Goal: Information Seeking & Learning: Learn about a topic

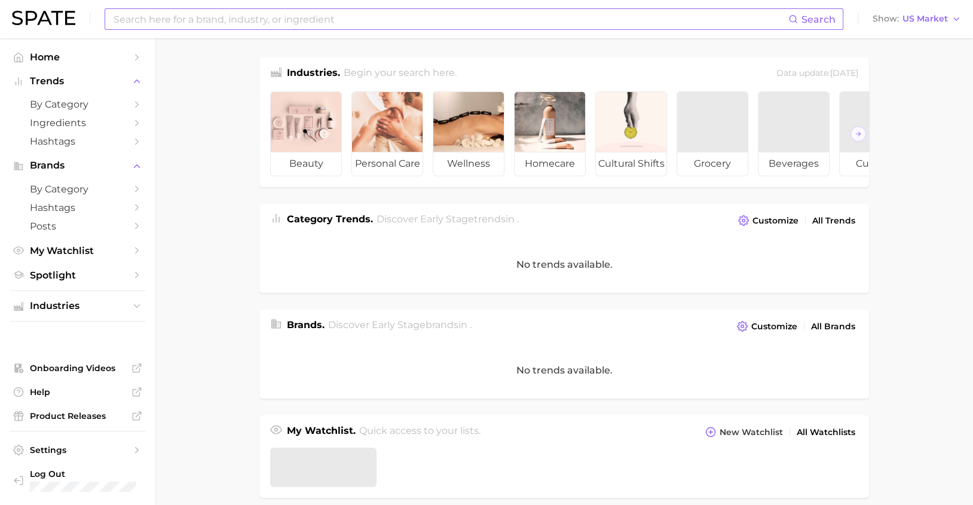
click at [335, 16] on input at bounding box center [450, 19] width 676 height 20
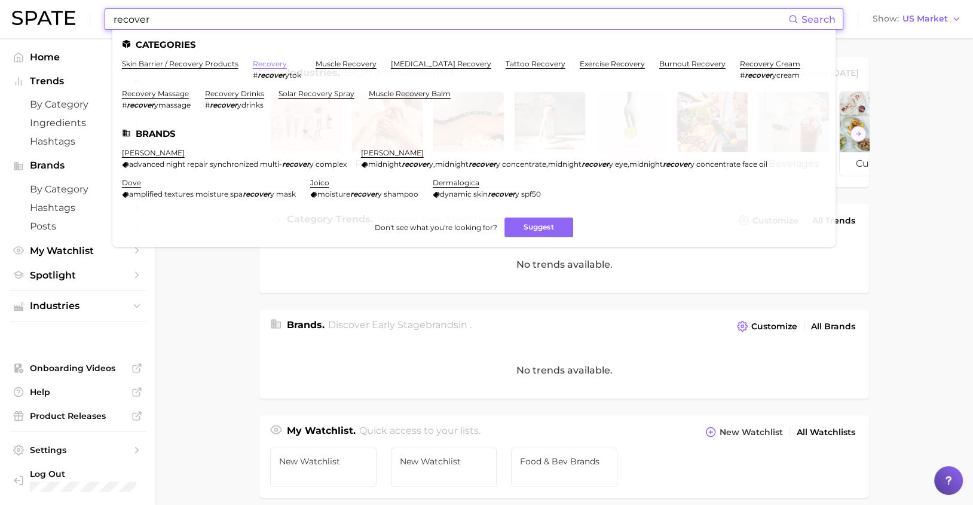
type input "recover"
click at [269, 61] on link "recovery" at bounding box center [270, 63] width 34 height 9
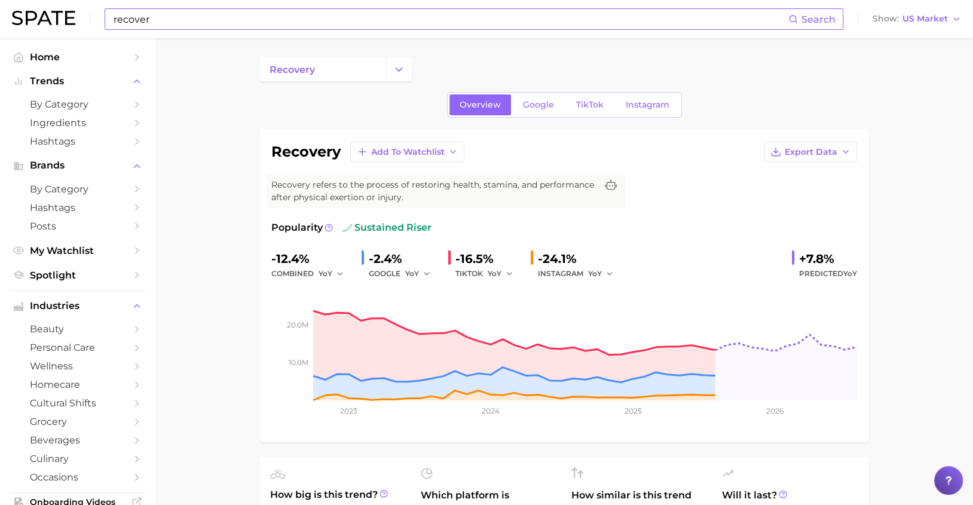
click at [213, 22] on input "recover" at bounding box center [450, 19] width 676 height 20
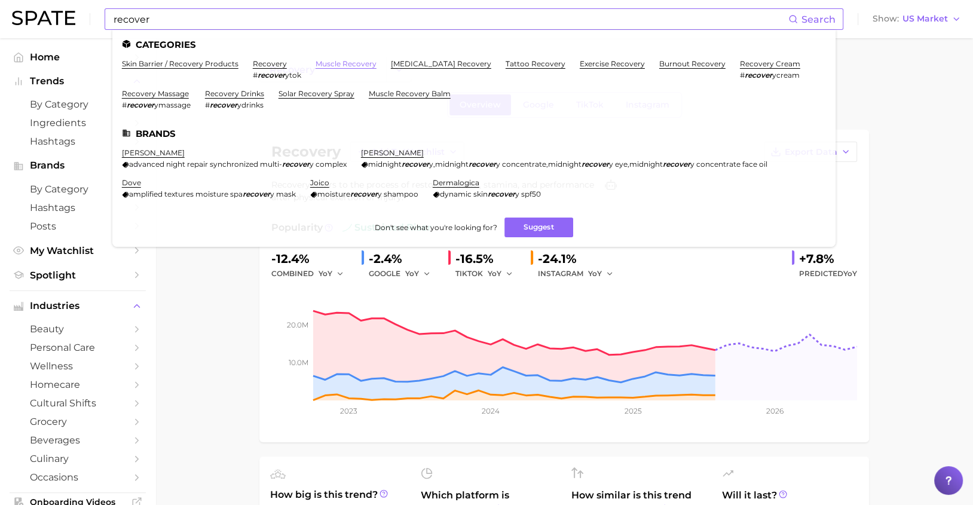
click at [333, 63] on link "muscle recovery" at bounding box center [346, 63] width 61 height 9
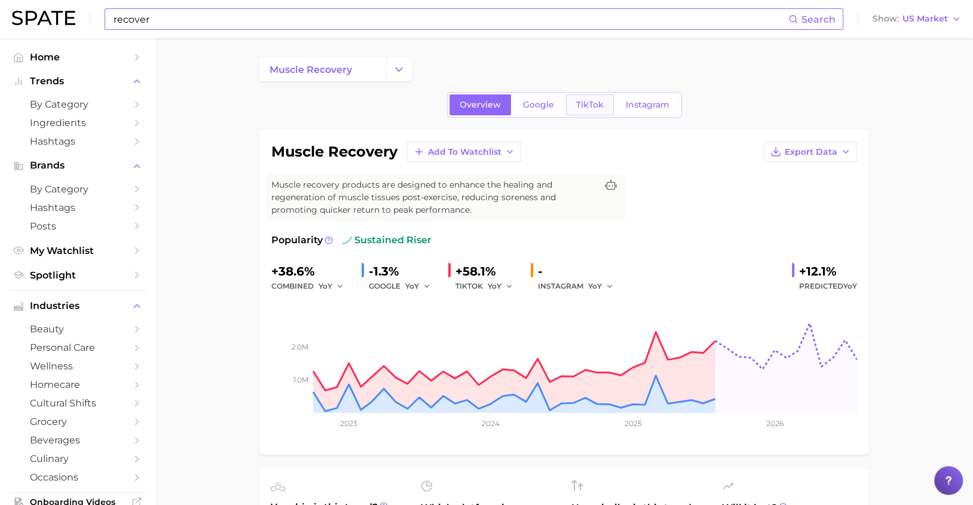
click at [585, 107] on span "TikTok" at bounding box center [590, 105] width 28 height 10
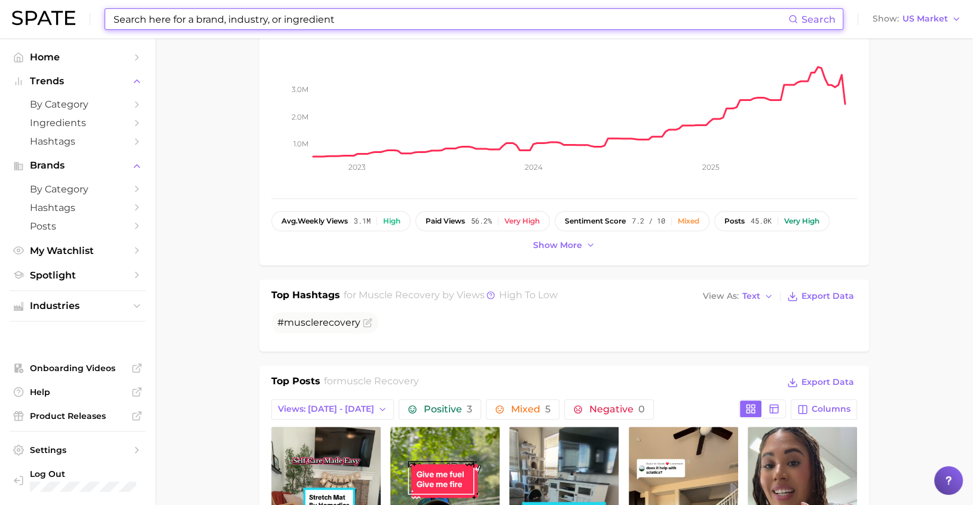
scroll to position [149, 0]
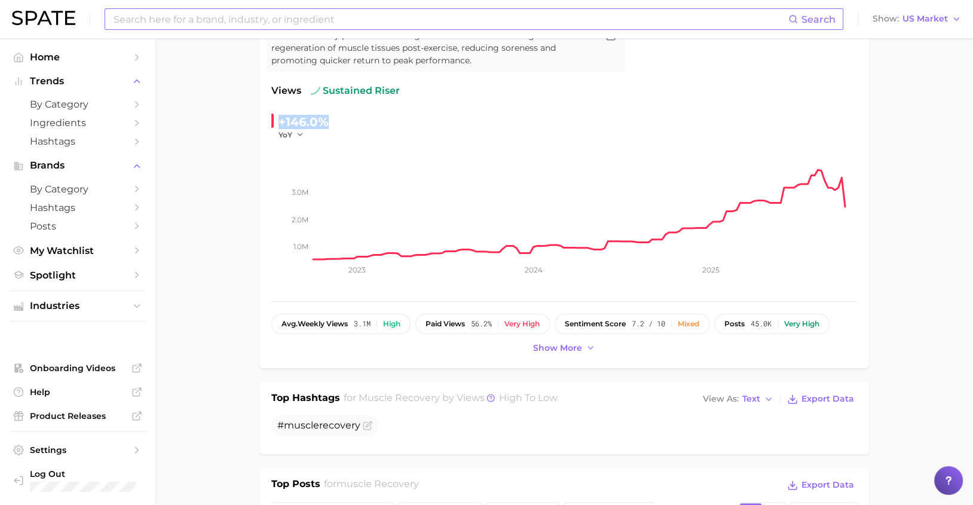
drag, startPoint x: 281, startPoint y: 120, endPoint x: 334, endPoint y: 121, distance: 52.6
click at [334, 121] on div "+146.0% YoY" at bounding box center [352, 126] width 163 height 28
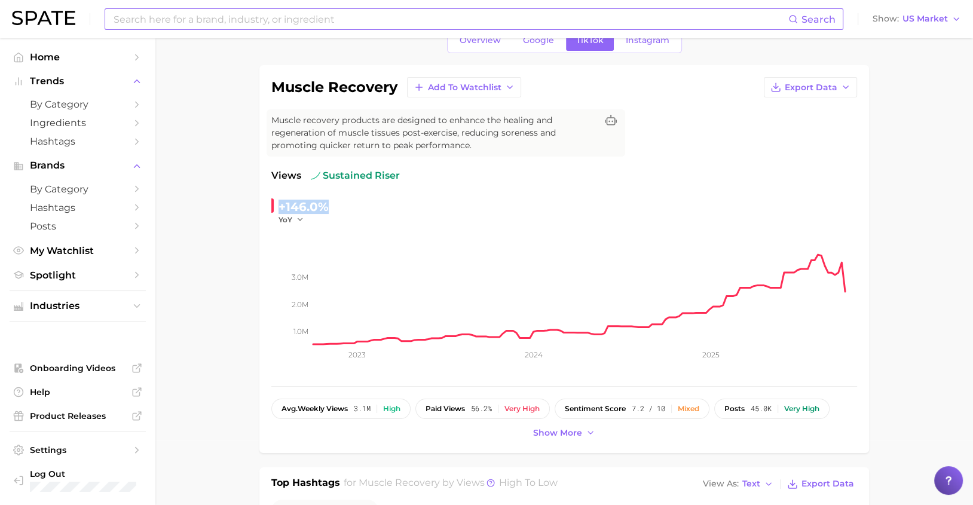
scroll to position [63, 0]
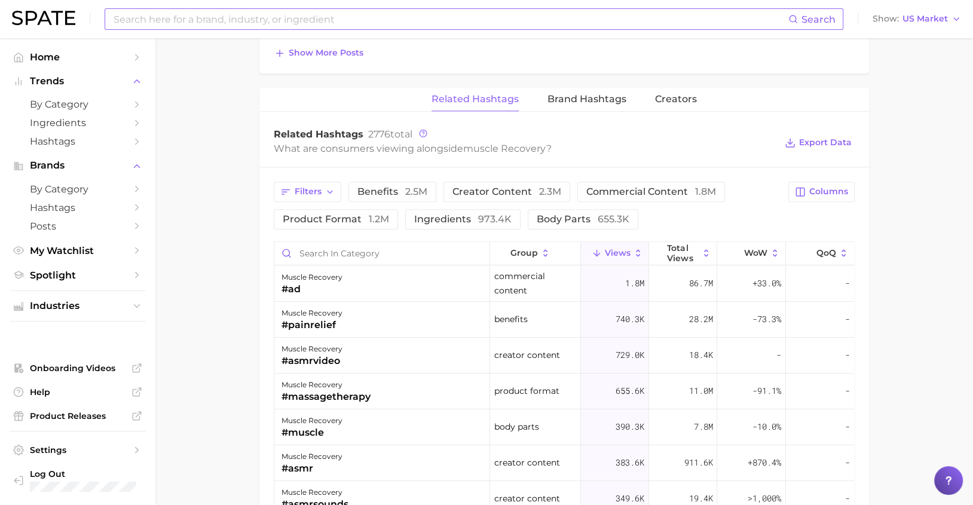
scroll to position [895, 0]
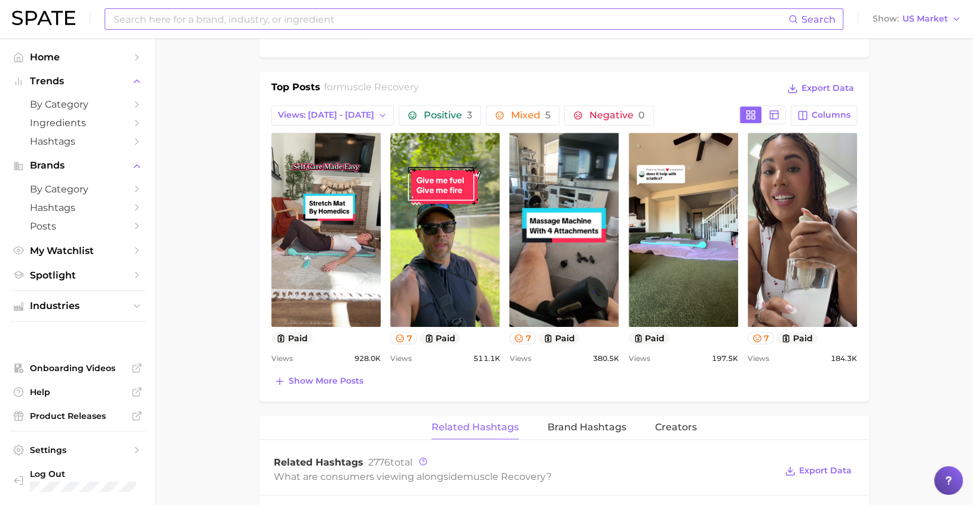
scroll to position [548, 0]
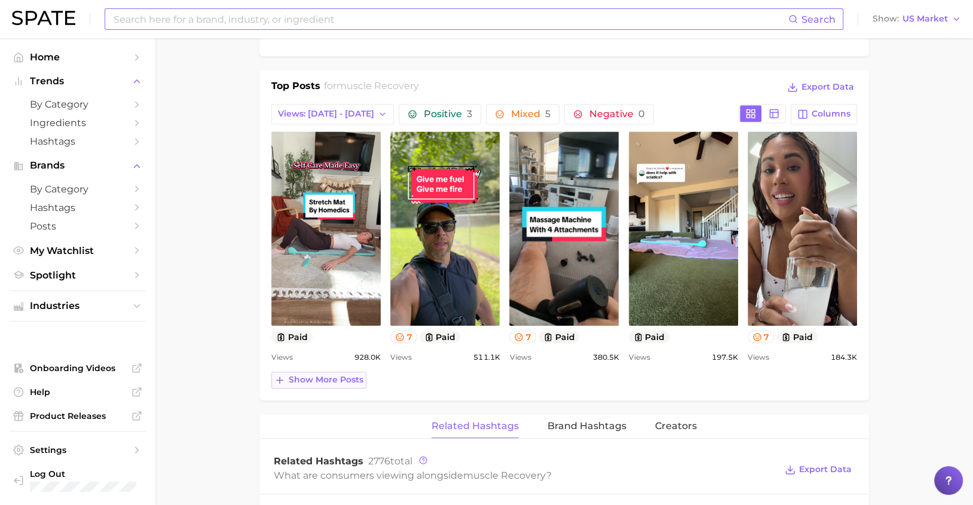
click at [315, 380] on span "Show more posts" at bounding box center [326, 380] width 75 height 10
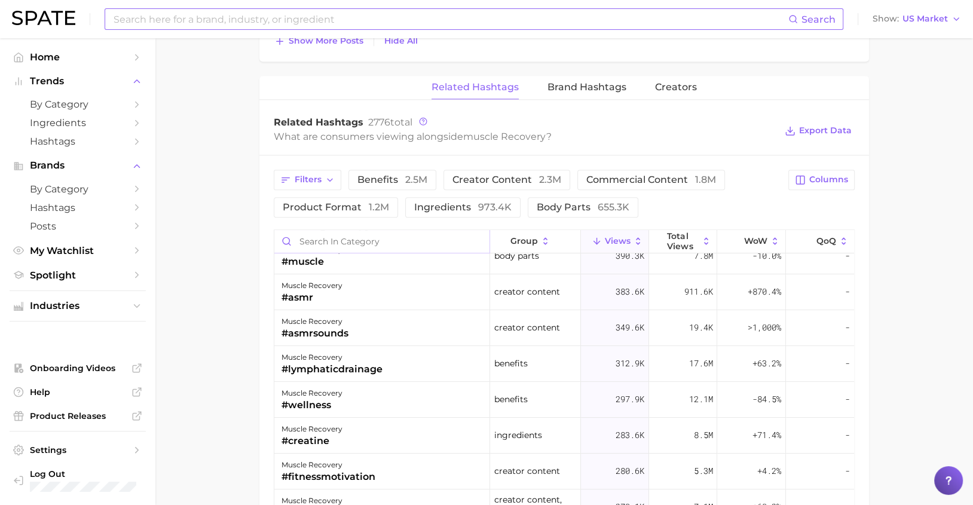
scroll to position [61, 0]
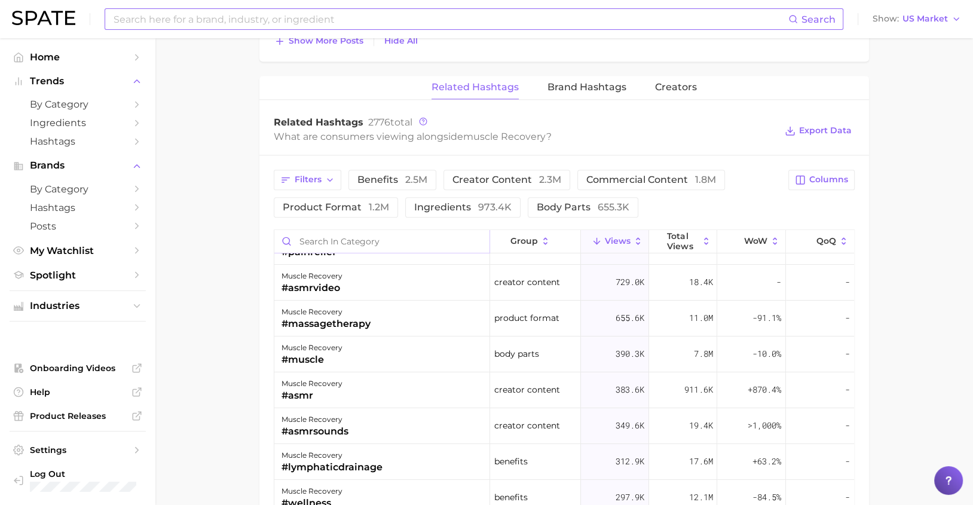
click at [350, 239] on input "Search in category" at bounding box center [381, 241] width 215 height 23
type input "r"
type input "protein"
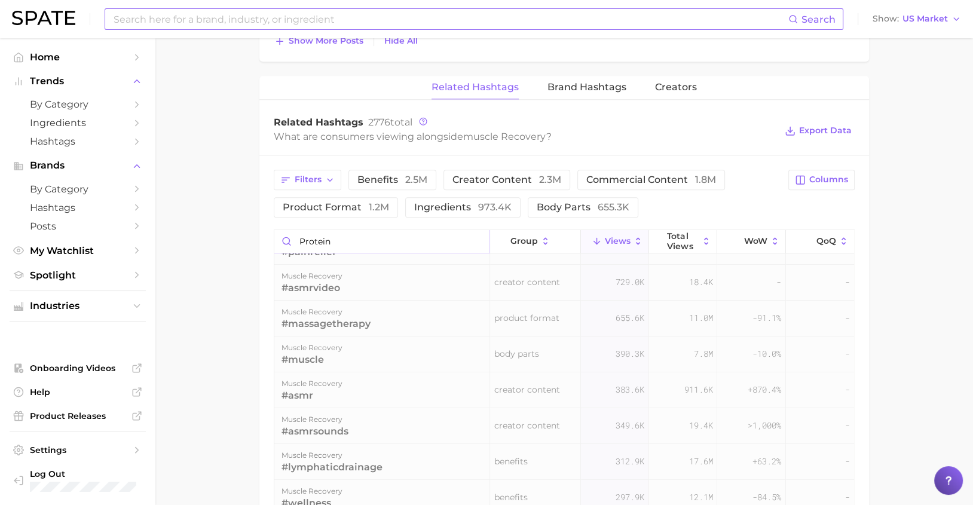
scroll to position [0, 0]
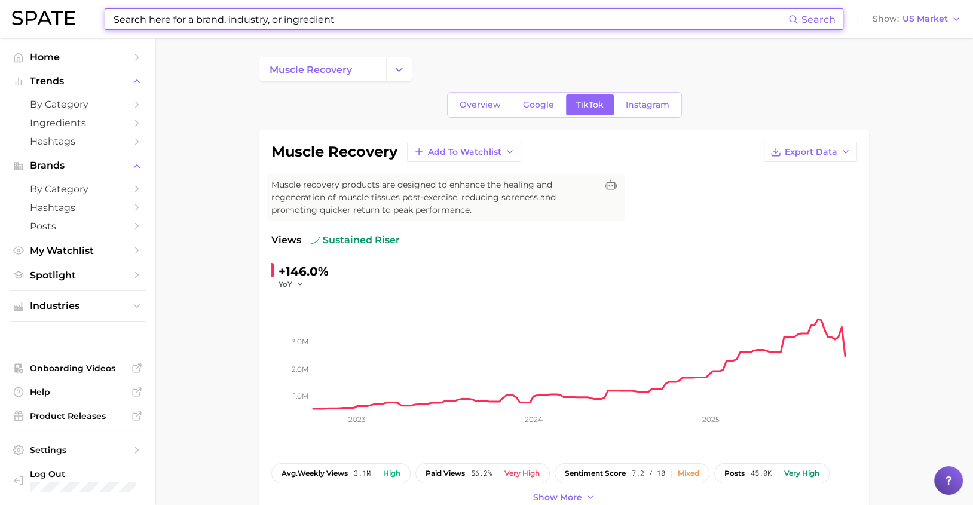
click at [301, 21] on input at bounding box center [450, 19] width 676 height 20
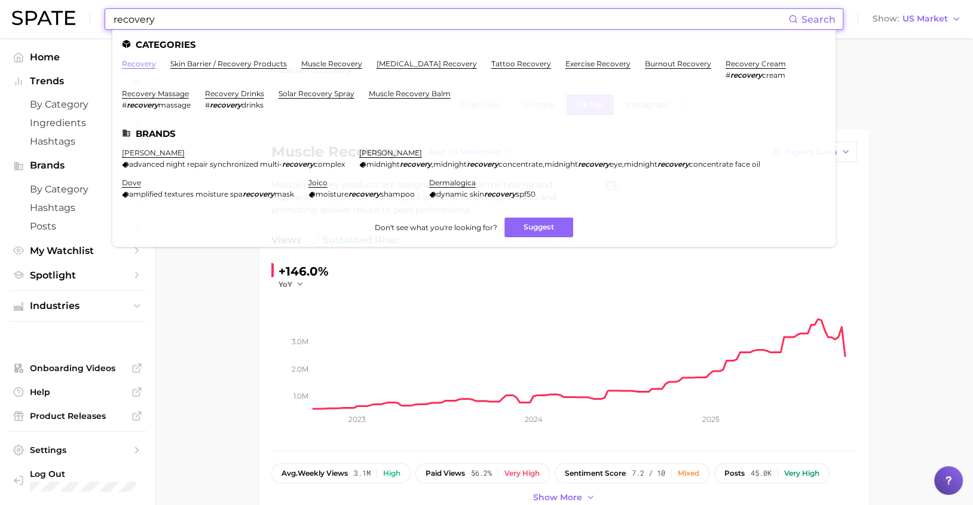
type input "recovery"
click at [142, 65] on link "recovery" at bounding box center [139, 63] width 34 height 9
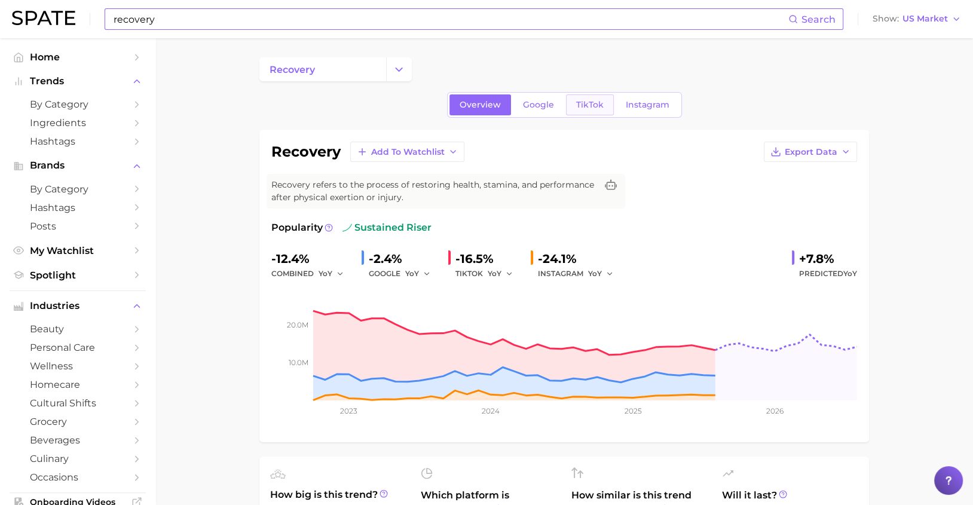
click at [583, 111] on link "TikTok" at bounding box center [590, 104] width 48 height 21
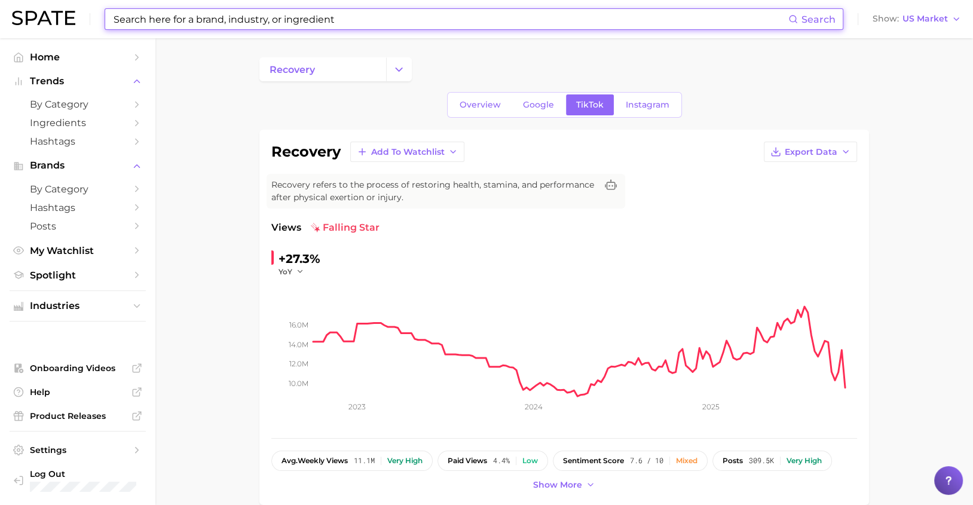
type input "recovery"
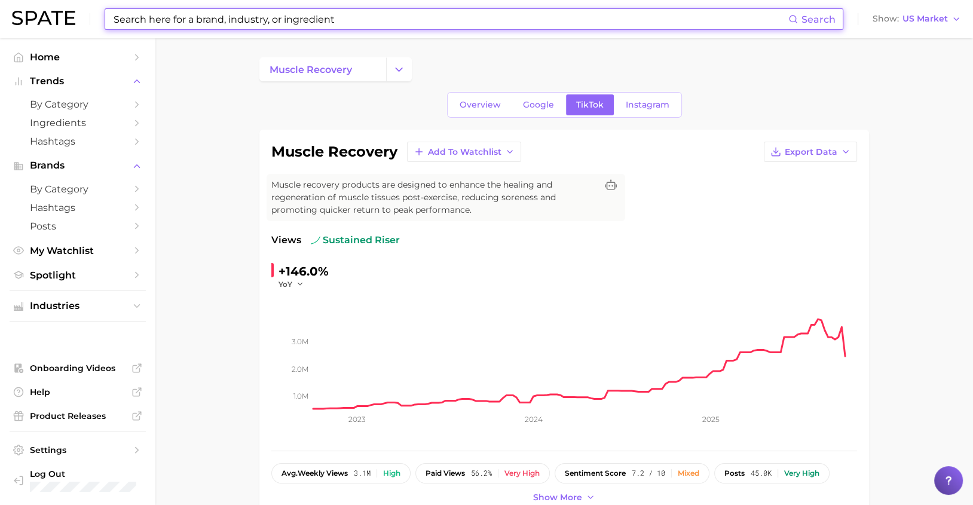
click at [291, 17] on input at bounding box center [450, 19] width 676 height 20
type input "e"
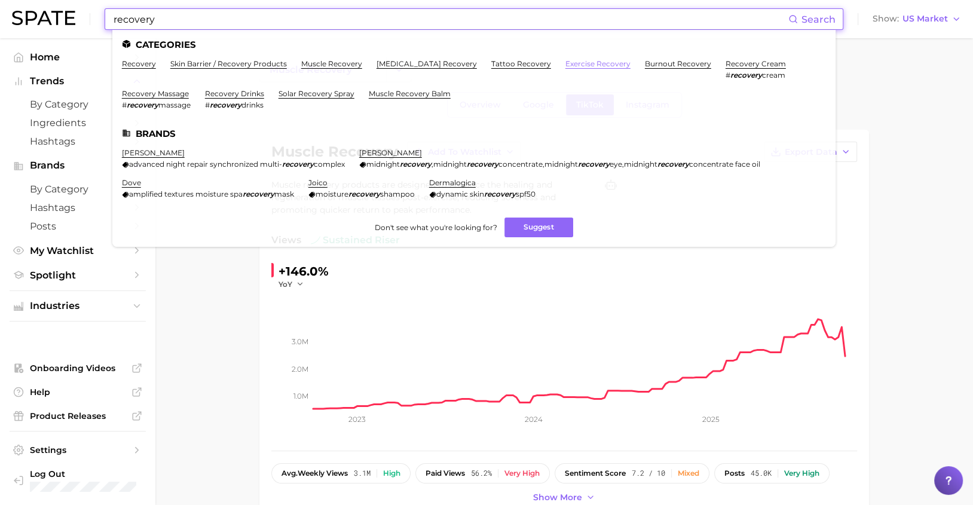
type input "recovery"
click at [566, 63] on link "exercise recovery" at bounding box center [598, 63] width 65 height 9
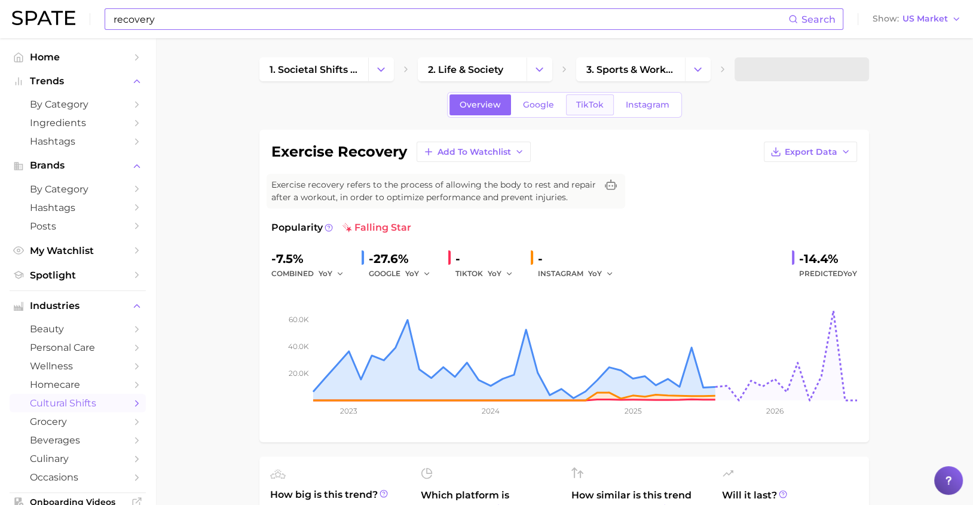
click at [583, 105] on span "TikTok" at bounding box center [590, 105] width 28 height 10
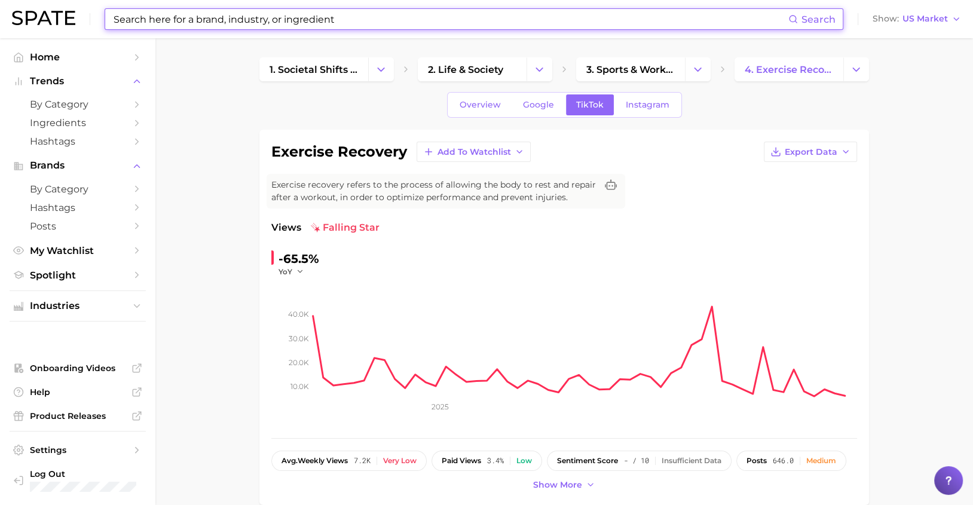
type input "recovery"
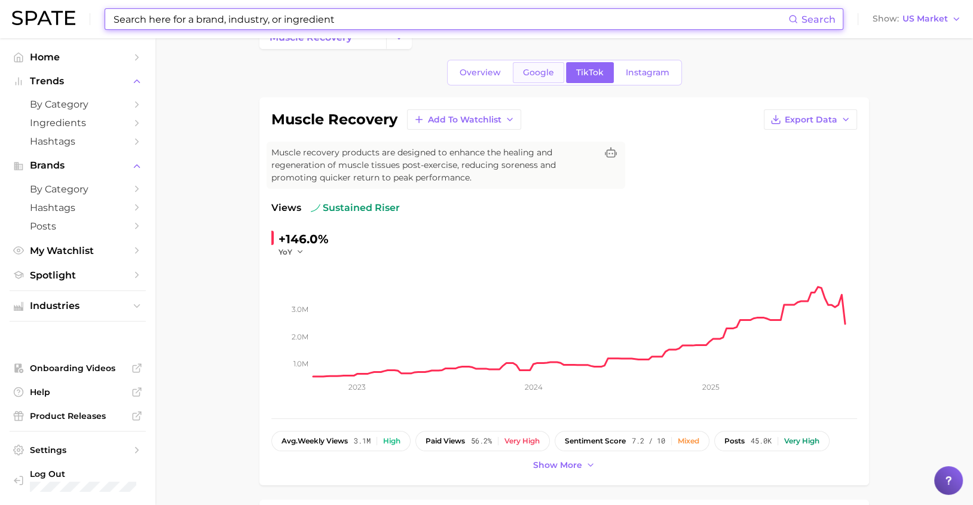
click at [542, 73] on span "Google" at bounding box center [538, 73] width 31 height 10
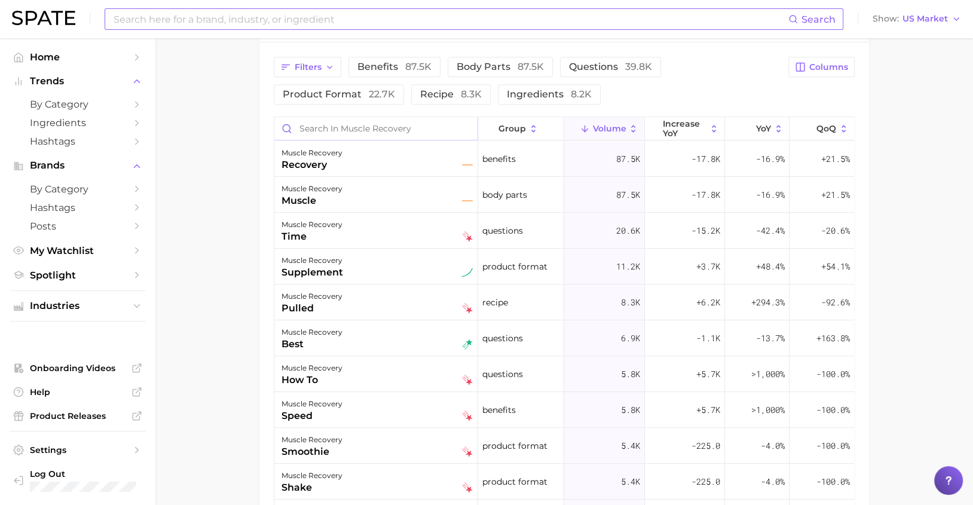
click at [392, 127] on input "Search in muscle recovery" at bounding box center [375, 128] width 203 height 23
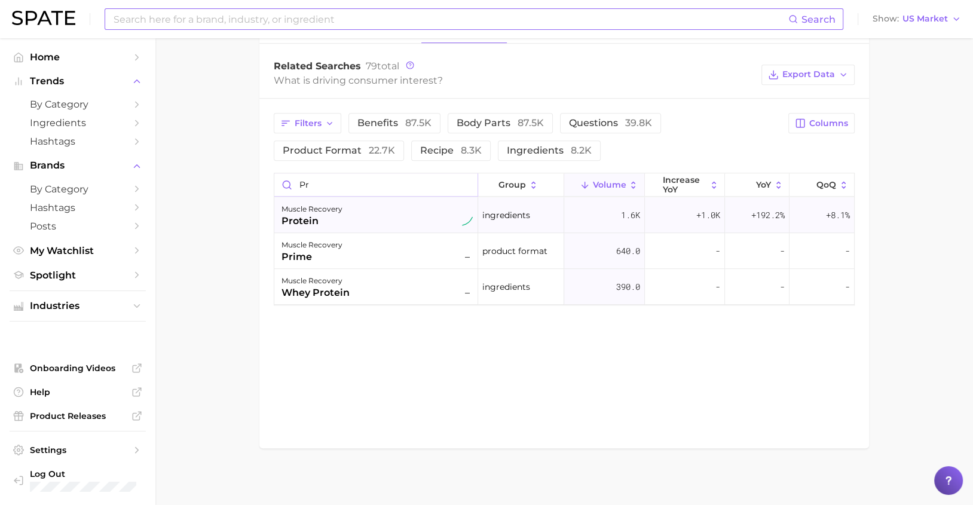
type input "pr"
click at [402, 210] on div "muscle recovery protein" at bounding box center [377, 215] width 191 height 26
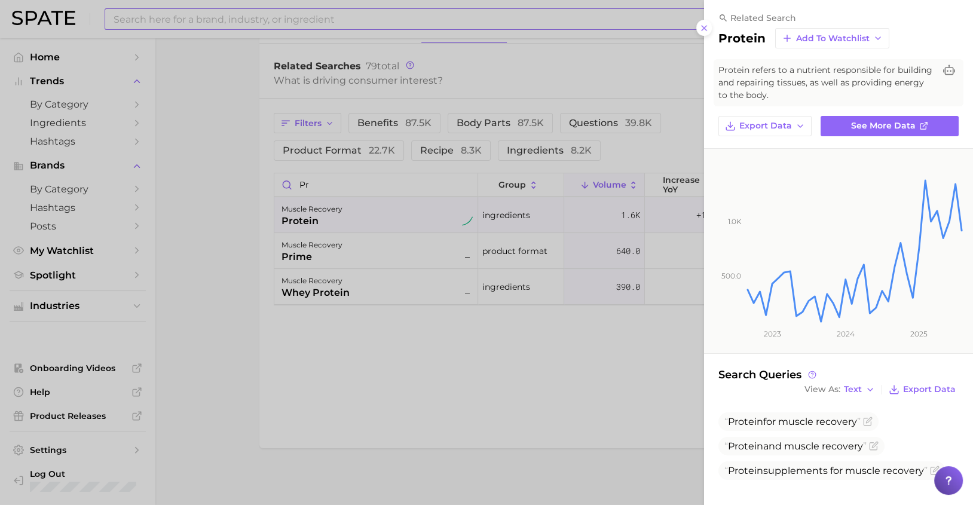
click at [555, 338] on div at bounding box center [486, 252] width 973 height 505
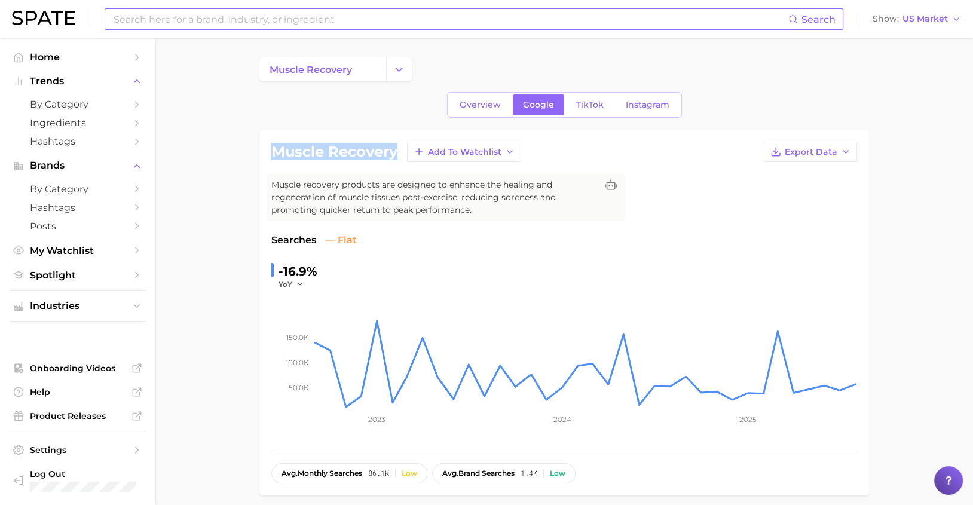
drag, startPoint x: 331, startPoint y: 151, endPoint x: 394, endPoint y: 151, distance: 62.8
click at [394, 151] on h1 "muscle recovery" at bounding box center [334, 152] width 126 height 14
click at [709, 153] on div "muscle recovery Add to Watchlist Export Data" at bounding box center [564, 152] width 586 height 20
